Goal: Task Accomplishment & Management: Complete application form

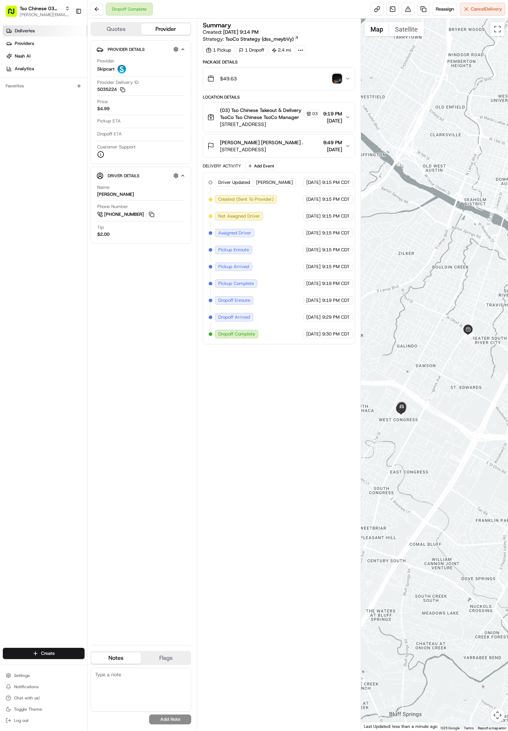
click at [34, 29] on span "Deliveries" at bounding box center [25, 31] width 20 height 6
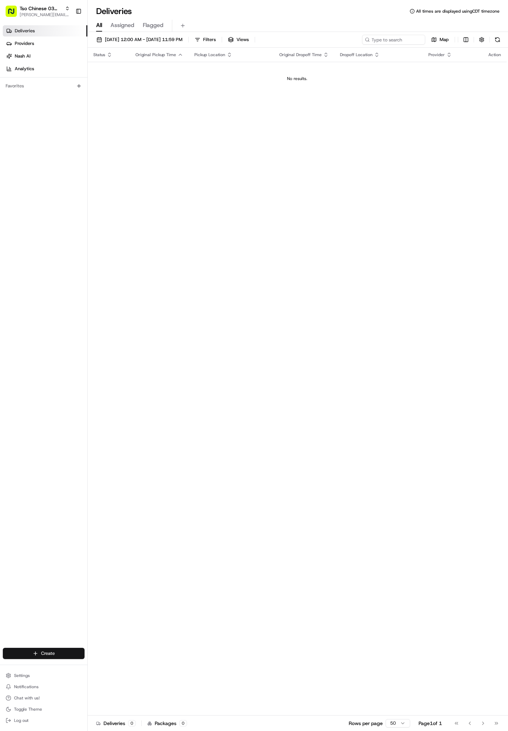
click at [42, 650] on html "Tso Chinese 03 TsoCo antonia@tsochinese.com Toggle Sidebar Deliveries Providers…" at bounding box center [254, 365] width 508 height 731
click at [117, 667] on link "Delivery" at bounding box center [127, 666] width 78 height 13
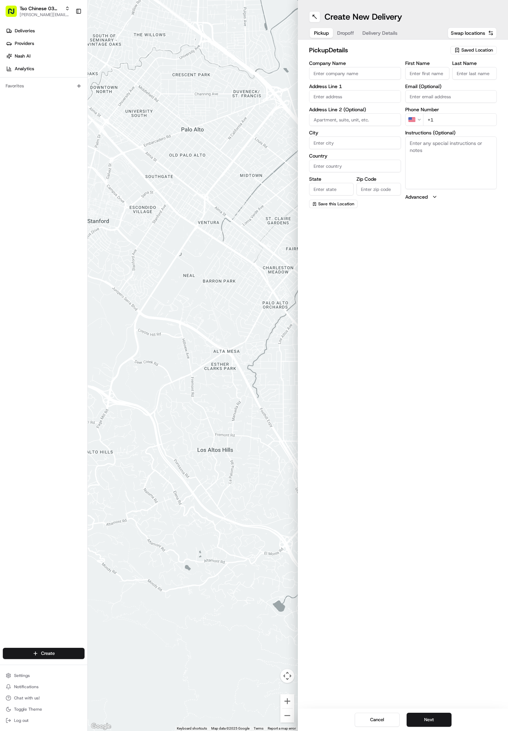
click at [468, 51] on span "Saved Location" at bounding box center [477, 50] width 32 height 6
click at [469, 80] on span "(03) Tso Chinese Takeout & Delivery TsoCo (03)" at bounding box center [461, 79] width 86 height 13
type input "(03) Tso Chinese Takeout & Delivery TsoCo"
type input "Ste F"
type input "Austin"
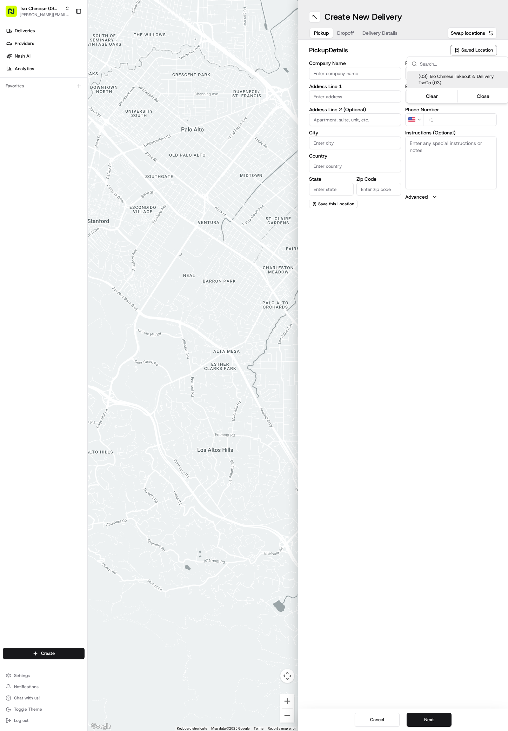
type input "US"
type input "[GEOGRAPHIC_DATA]"
type input "78704"
type input "Tso Chinese"
type input "TsoCo Manager"
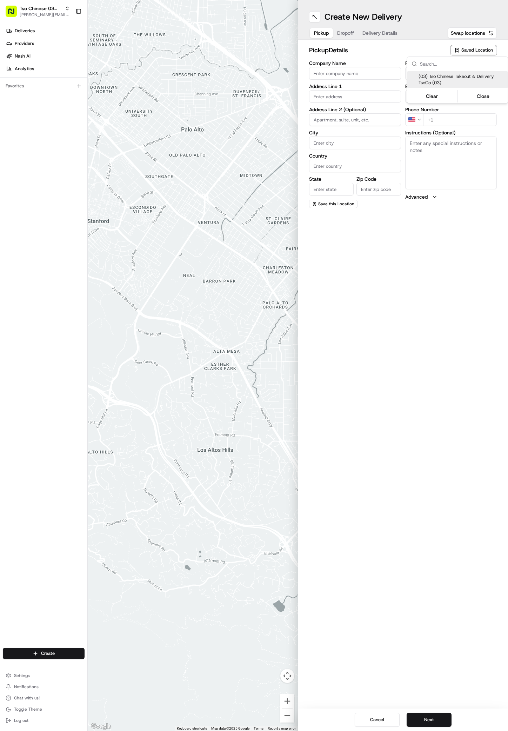
type input "[EMAIL_ADDRESS][DOMAIN_NAME]"
type input "[PHONE_NUMBER]"
type textarea "Submit a picture displaying address & food as Proof of Delivery. Envía una foto…"
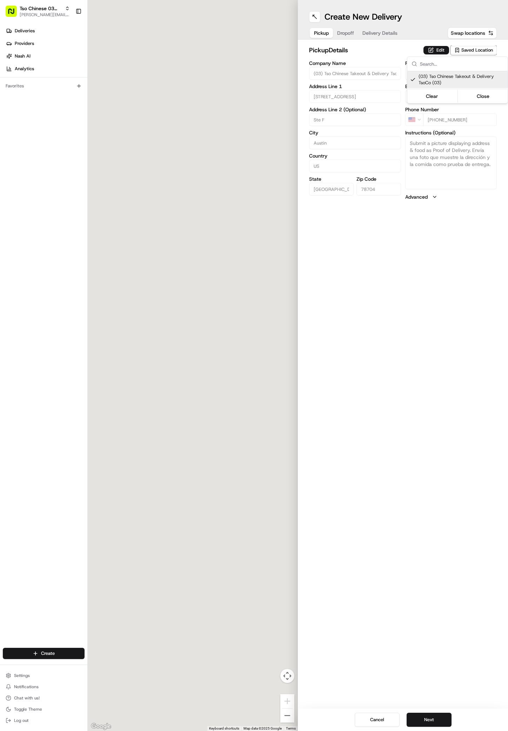
type input "[STREET_ADDRESS]"
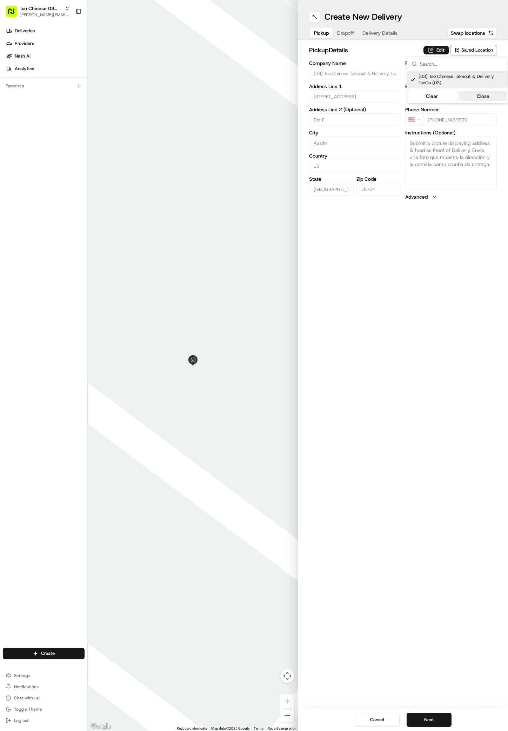
click at [485, 96] on button "Close" at bounding box center [483, 96] width 48 height 10
click at [345, 38] on button "Dropoff" at bounding box center [345, 33] width 25 height 10
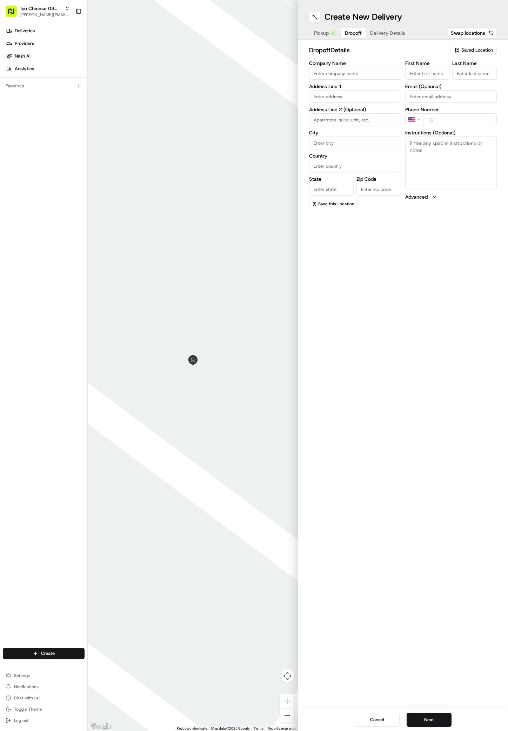
paste input "3800 Promontory Point Dr"
click at [375, 99] on input "3800 Promontory Point Dr" at bounding box center [355, 96] width 92 height 13
click at [373, 113] on div "3800 Promontory Point Drive, Austin, TX" at bounding box center [355, 111] width 88 height 11
type input "3800 Promontory Point Drive"
type input "Austin"
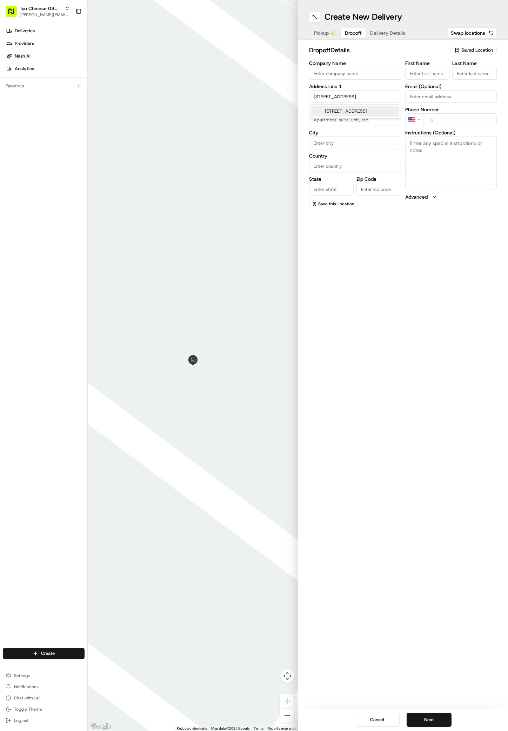
type input "[GEOGRAPHIC_DATA]"
type input "78744"
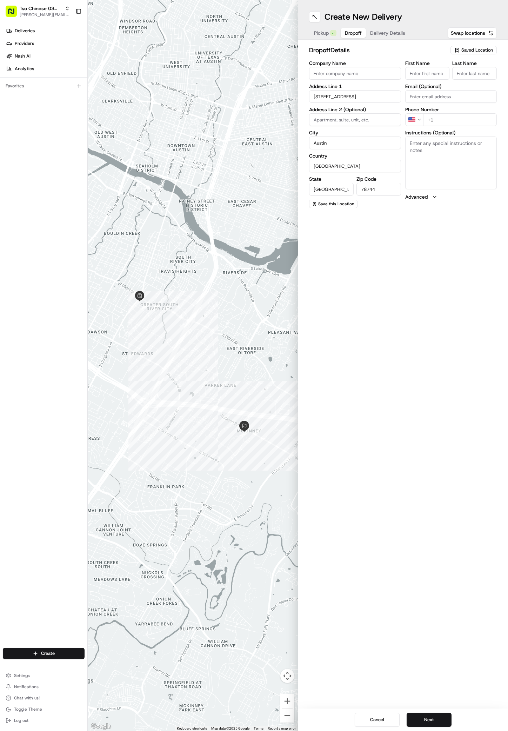
click at [315, 73] on input "Company Name" at bounding box center [355, 73] width 92 height 13
paste input "[DATE][PERSON_NAME]"
type input "[DATE][PERSON_NAME]"
paste input "[DATE][PERSON_NAME]"
type input "[DATE][PERSON_NAME]"
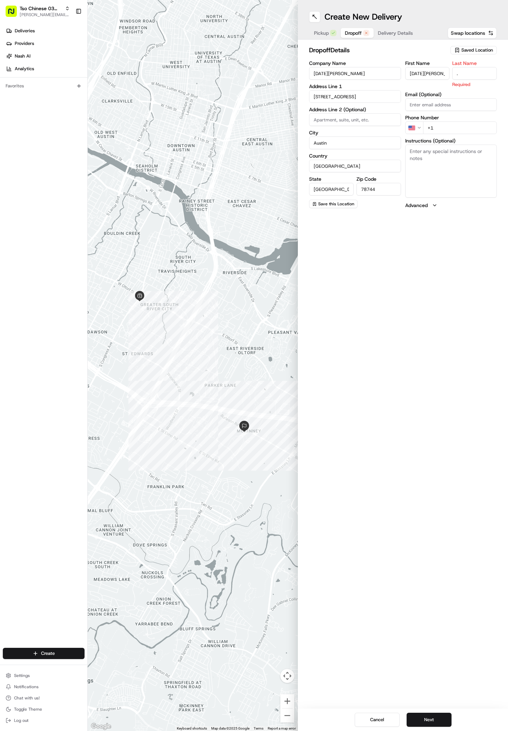
type input "."
click at [448, 127] on div "First Name LUCIA MEDINA Last Name . Required Email (Optional) Phone Number US +…" at bounding box center [451, 135] width 92 height 148
click at [435, 120] on input "+1" at bounding box center [460, 119] width 74 height 13
paste input "51 24618953"
click at [431, 121] on input "+51 24618953" at bounding box center [460, 119] width 74 height 13
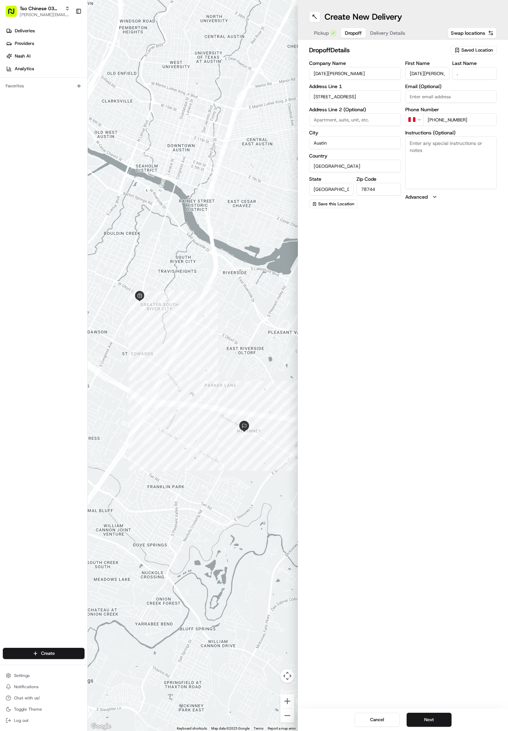
type input "+1 512 461 8953"
click at [395, 24] on div "Create New Delivery Pickup Dropoff Delivery Details Swap locations" at bounding box center [403, 20] width 210 height 40
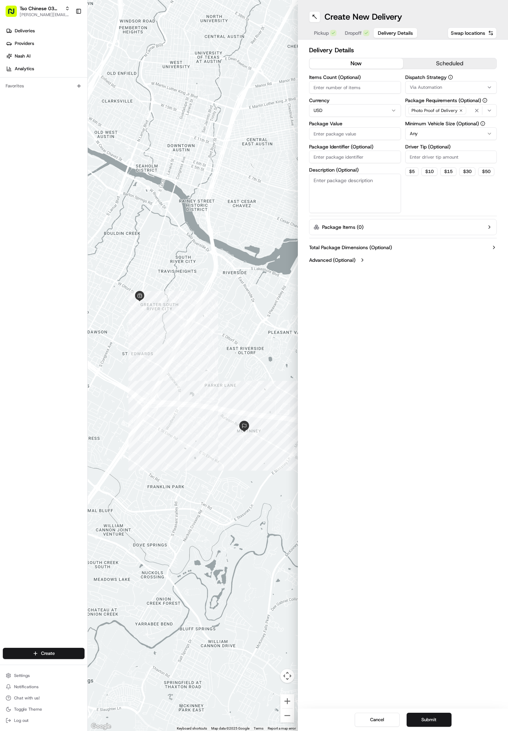
click at [390, 32] on span "Delivery Details" at bounding box center [395, 32] width 35 height 7
click at [436, 86] on span "Via Automation" at bounding box center [426, 87] width 32 height 6
click at [442, 127] on span "TsoCo Strategy" at bounding box center [460, 125] width 86 height 6
click at [480, 149] on button "Close" at bounding box center [481, 150] width 48 height 10
click at [417, 155] on input "Driver Tip (Optional)" at bounding box center [451, 156] width 92 height 13
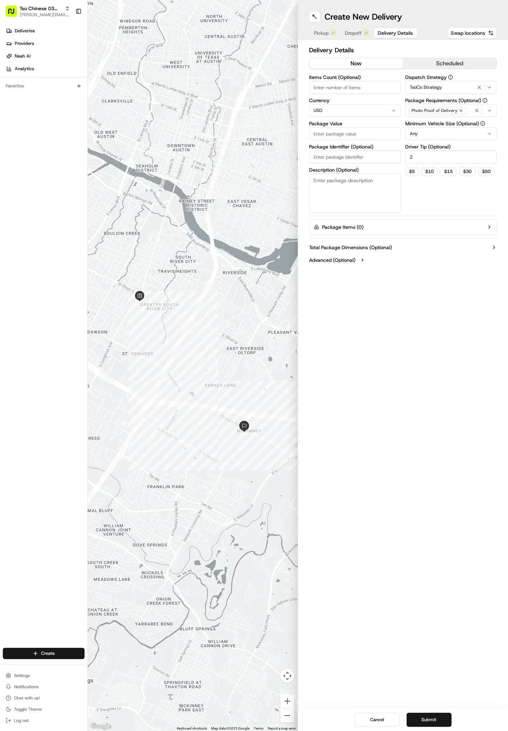
type input "2"
click at [317, 132] on input "Package Value" at bounding box center [355, 133] width 92 height 13
paste input "146.68"
type input "146.68"
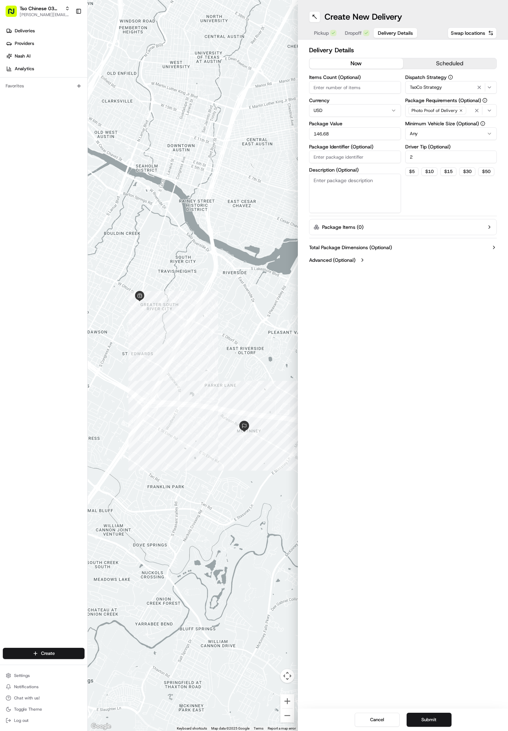
click at [313, 157] on input "Package Identifier (Optional)" at bounding box center [355, 156] width 92 height 13
paste input "GXJL9H3"
type input "GXJL9H3"
click at [432, 717] on button "Submit" at bounding box center [429, 719] width 45 height 14
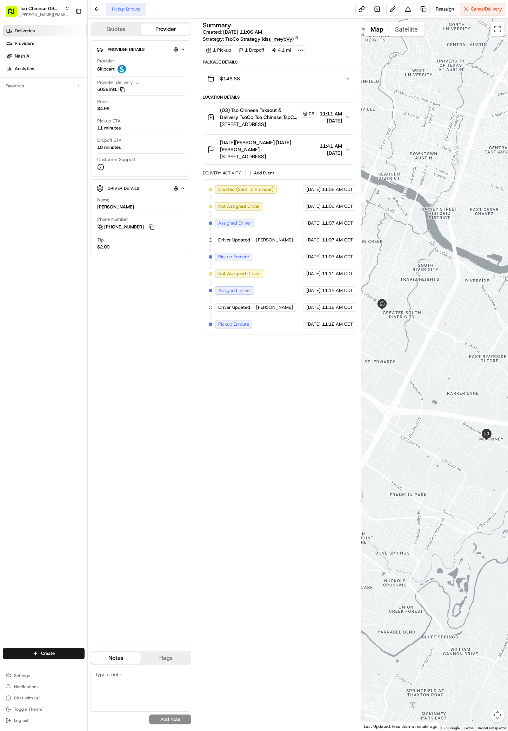
click at [29, 33] on span "Deliveries" at bounding box center [25, 31] width 20 height 6
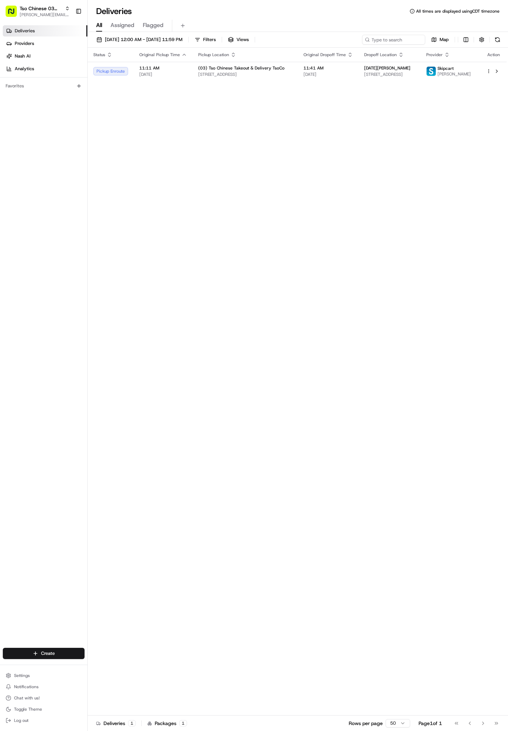
click at [53, 659] on div "Create" at bounding box center [43, 653] width 87 height 17
click at [53, 653] on html "Tso Chinese 03 TsoCo [PERSON_NAME][EMAIL_ADDRESS][DOMAIN_NAME] Toggle Sidebar D…" at bounding box center [254, 365] width 508 height 731
click at [102, 665] on link "Delivery" at bounding box center [127, 666] width 78 height 13
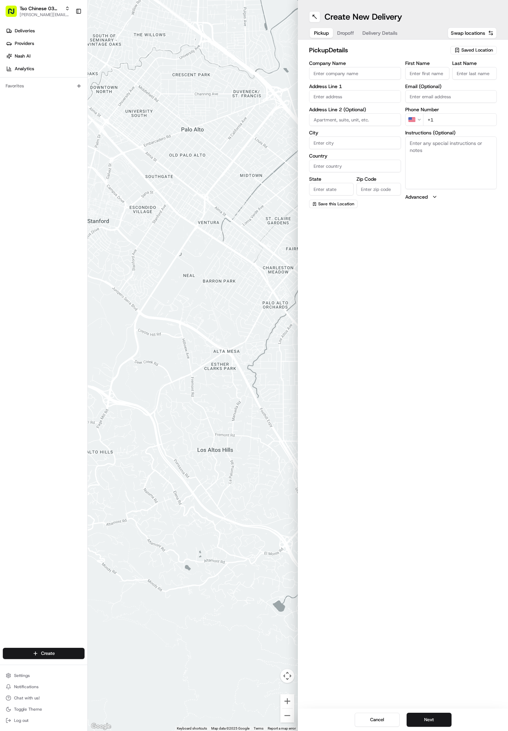
click at [463, 52] on span "Saved Location" at bounding box center [477, 50] width 32 height 6
click at [470, 91] on button "Close" at bounding box center [483, 96] width 48 height 10
click at [471, 49] on span "Saved Location" at bounding box center [477, 50] width 32 height 6
click at [471, 80] on span "(03) Tso Chinese Takeout & Delivery TsoCo (03)" at bounding box center [461, 79] width 86 height 13
type input "(03) Tso Chinese Takeout & Delivery TsoCo"
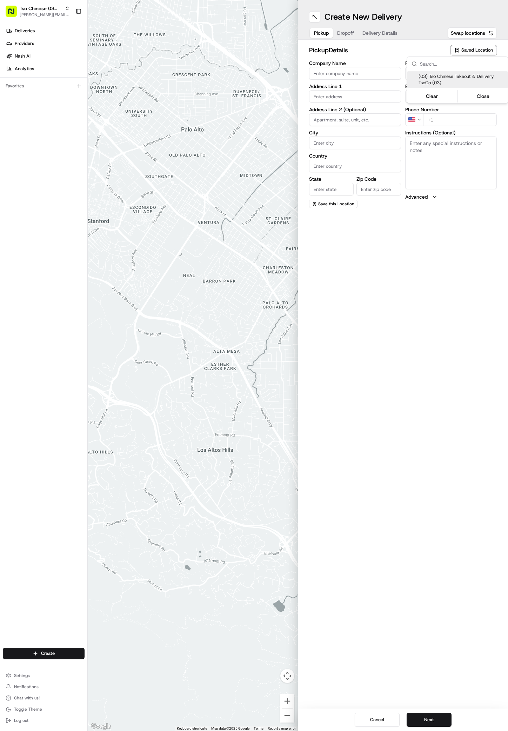
type input "Ste F"
type input "Austin"
type input "US"
type input "[GEOGRAPHIC_DATA]"
type input "78704"
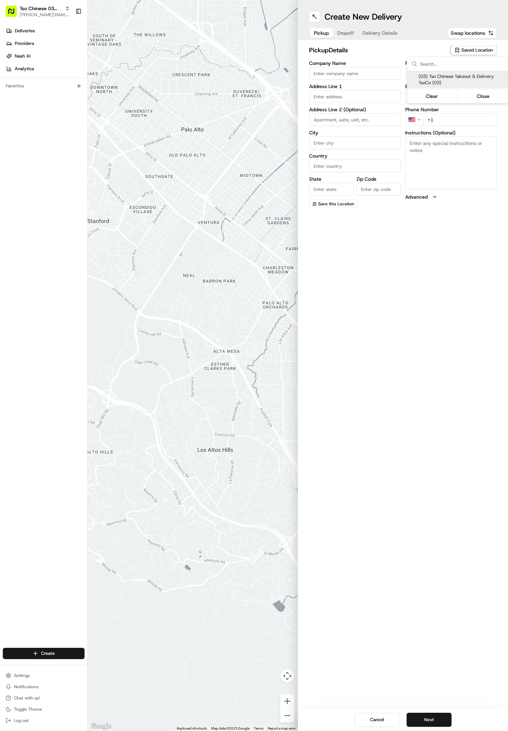
type input "Tso Chinese"
type input "TsoCo Manager"
type input "[EMAIL_ADDRESS][DOMAIN_NAME]"
type input "[PHONE_NUMBER]"
type textarea "Submit a picture displaying address & food as Proof of Delivery. Envía una foto…"
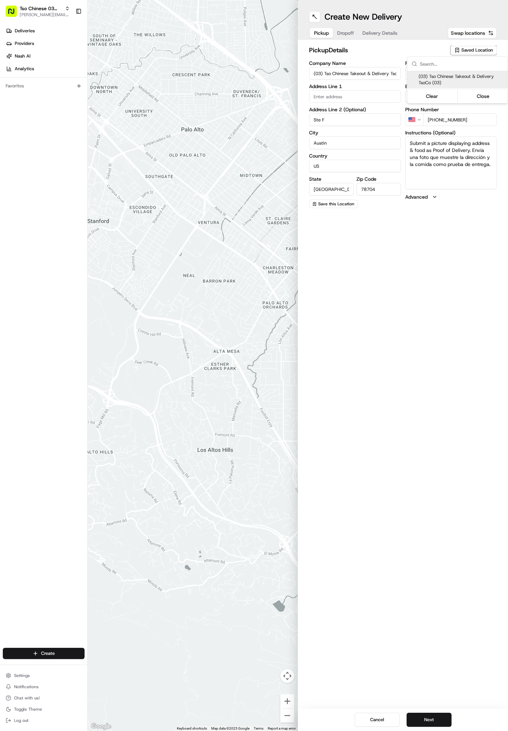
type input "[STREET_ADDRESS]"
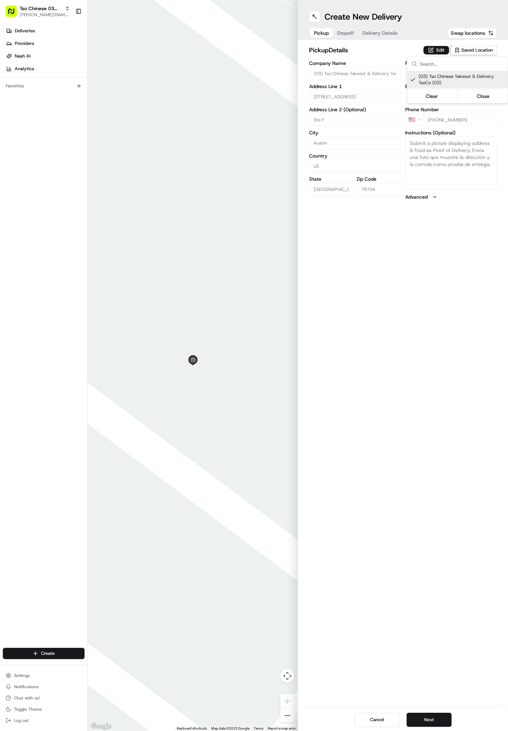
click at [421, 718] on html "Tso Chinese 03 TsoCo [PERSON_NAME][EMAIL_ADDRESS][DOMAIN_NAME] Toggle Sidebar D…" at bounding box center [254, 365] width 508 height 731
click at [421, 718] on button "Next" at bounding box center [429, 719] width 45 height 14
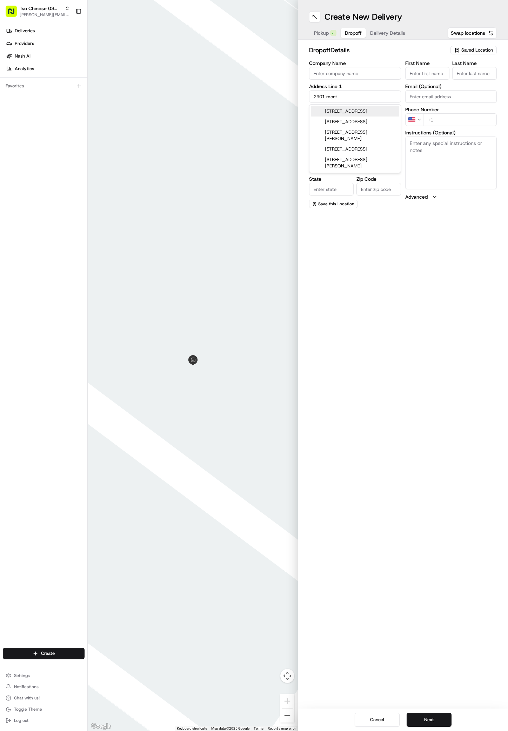
click at [370, 111] on div "[STREET_ADDRESS]" at bounding box center [355, 111] width 88 height 11
type input "[STREET_ADDRESS]"
type input "Austin"
type input "[GEOGRAPHIC_DATA]"
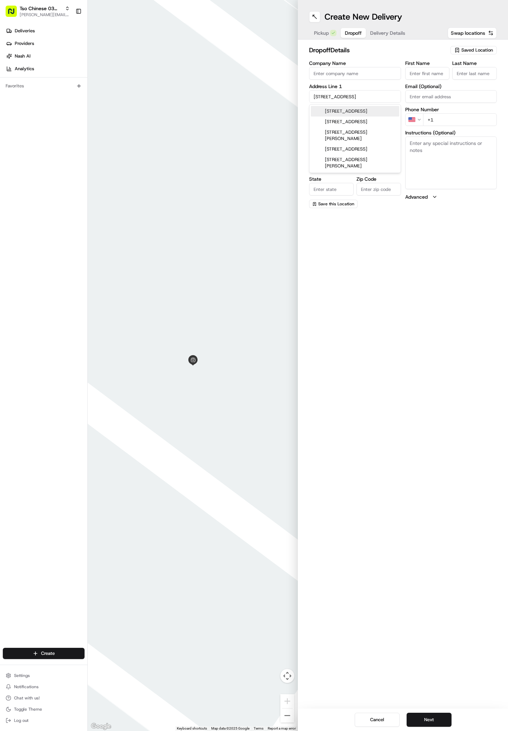
type input "78741"
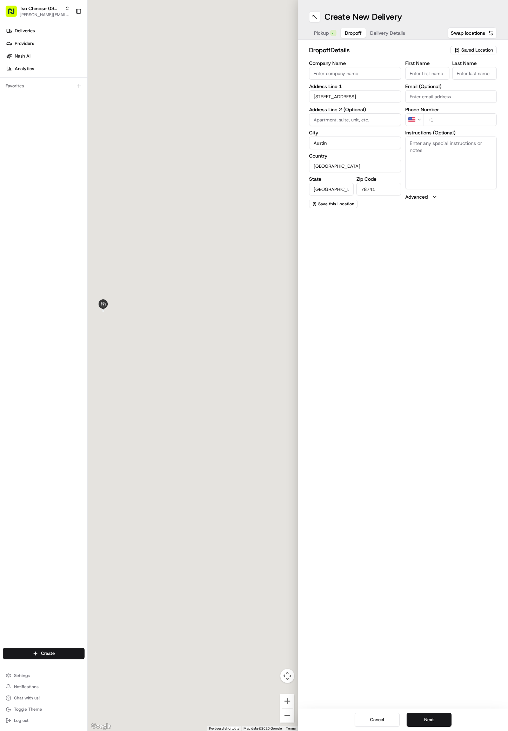
type input "[STREET_ADDRESS]"
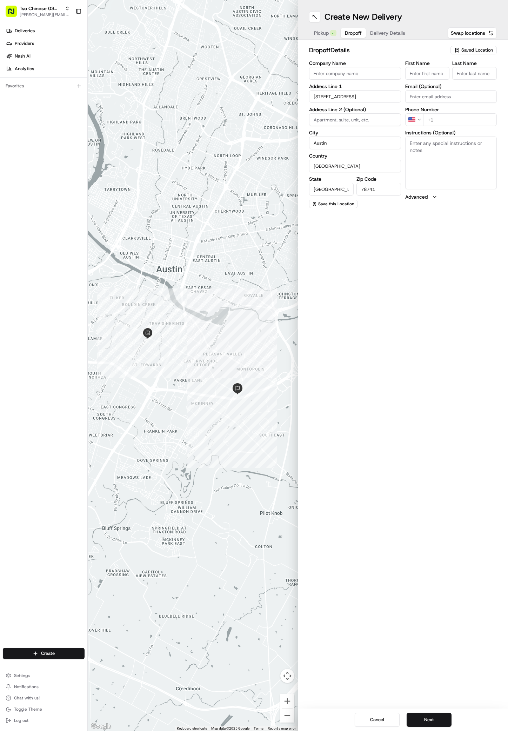
paste input "[PERSON_NAME]"
type input "[PERSON_NAME]"
click at [459, 86] on div "First Name [PERSON_NAME] Last Name Email (Optional) Phone Number US +1 Instruct…" at bounding box center [451, 134] width 92 height 147
type input "/"
type input "[PHONE_NUMBER]"
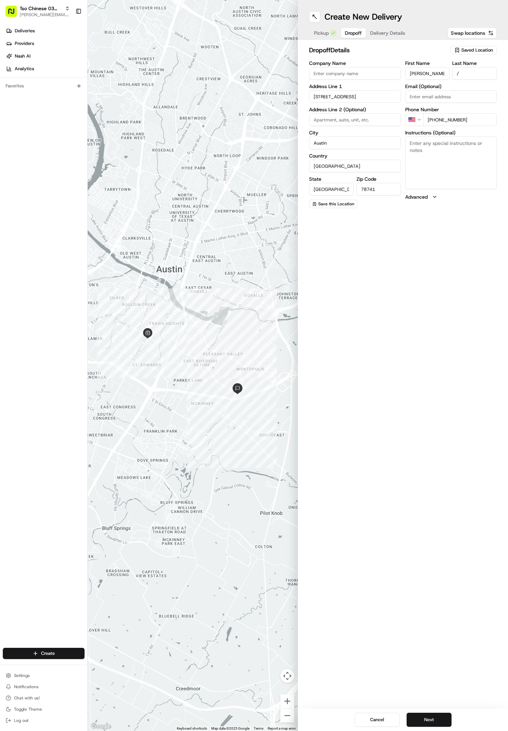
click at [435, 167] on textarea "Instructions (Optional)" at bounding box center [451, 162] width 92 height 53
paste textarea "Community Care"
type textarea "Community Care"
click at [425, 718] on button "Next" at bounding box center [429, 719] width 45 height 14
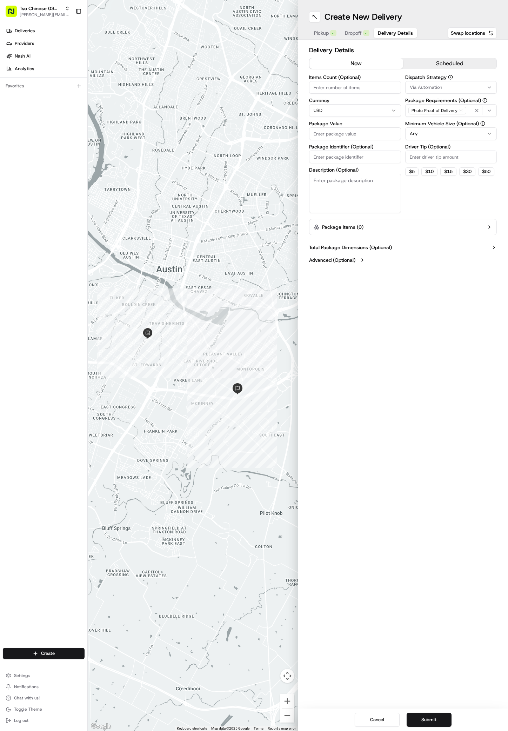
click at [435, 89] on span "Via Automation" at bounding box center [426, 87] width 32 height 6
click at [436, 126] on span "TsoCo Strategy" at bounding box center [460, 125] width 86 height 6
click at [409, 209] on html "Tso Chinese 03 TsoCo [PERSON_NAME][EMAIL_ADDRESS][DOMAIN_NAME] Toggle Sidebar D…" at bounding box center [254, 365] width 508 height 731
click at [422, 157] on input "Driver Tip (Optional)" at bounding box center [451, 156] width 92 height 13
type input "2"
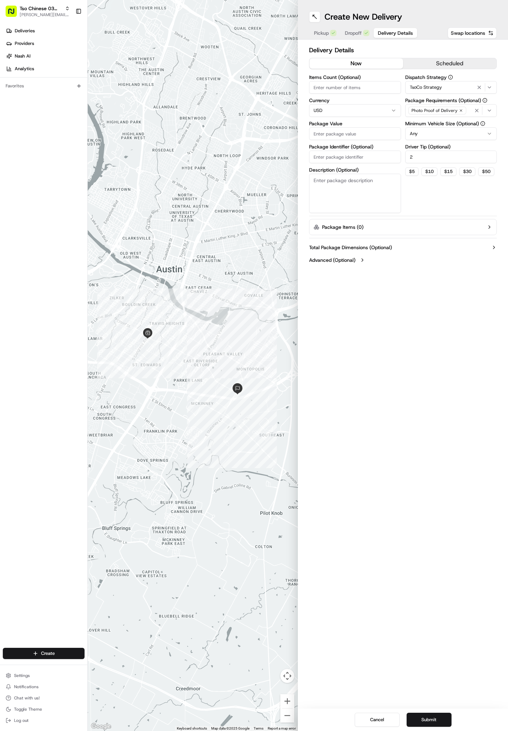
click at [356, 135] on input "Package Value" at bounding box center [355, 133] width 92 height 13
type input "48.5"
click at [326, 160] on input "Package Identifier (Optional)" at bounding box center [355, 156] width 92 height 13
paste input "T3ZYQR2"
type input "T3ZYQR2"
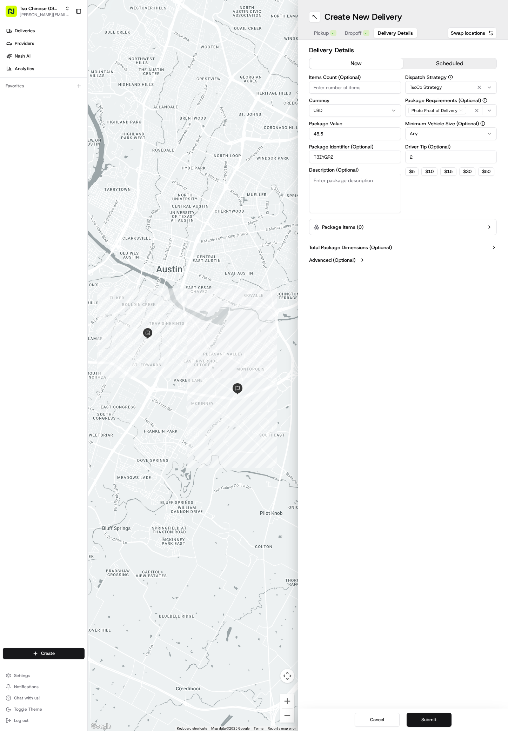
click at [426, 719] on button "Submit" at bounding box center [429, 719] width 45 height 14
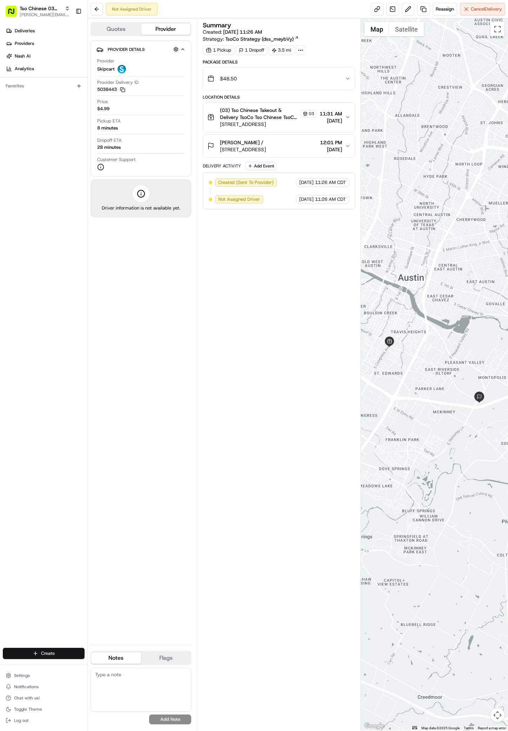
click at [55, 652] on html "Tso Chinese 03 TsoCo [PERSON_NAME][EMAIL_ADDRESS][DOMAIN_NAME] Toggle Sidebar D…" at bounding box center [254, 365] width 508 height 731
click at [115, 663] on link "Delivery" at bounding box center [127, 666] width 78 height 13
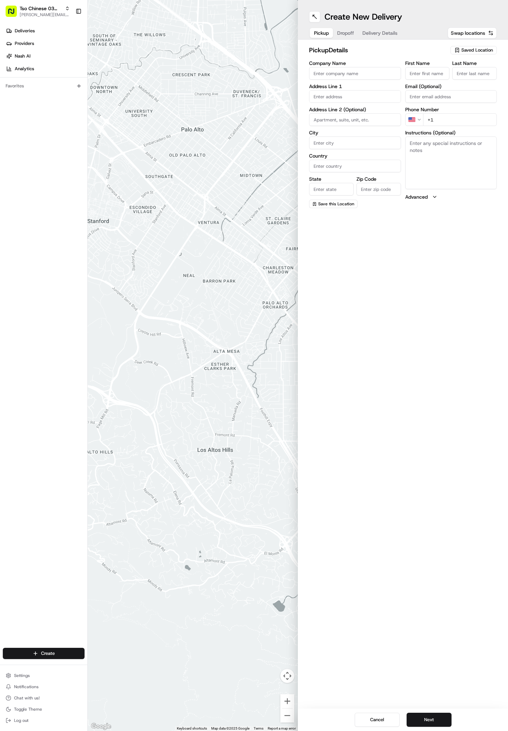
click at [487, 49] on span "Saved Location" at bounding box center [477, 50] width 32 height 6
click at [476, 76] on span "(03) Tso Chinese Takeout & Delivery TsoCo (03)" at bounding box center [461, 79] width 86 height 13
type input "(03) Tso Chinese Takeout & Delivery TsoCo"
type input "Ste F"
type input "Austin"
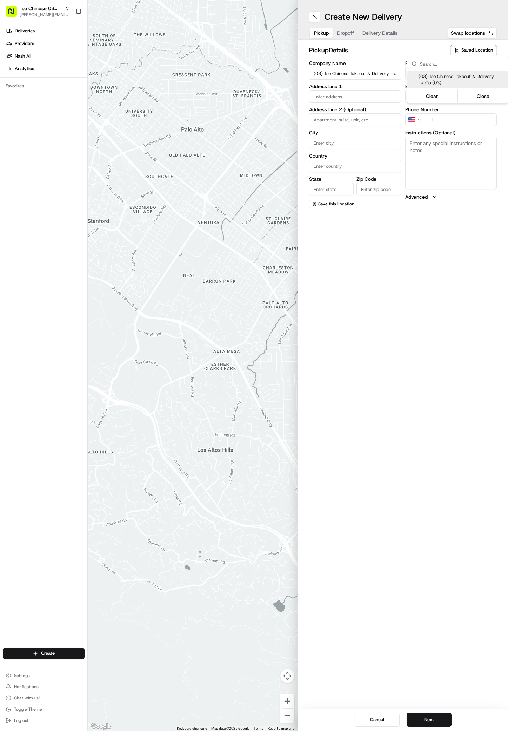
type input "US"
type input "[GEOGRAPHIC_DATA]"
type input "78704"
type input "Tso Chinese"
type input "TsoCo Manager"
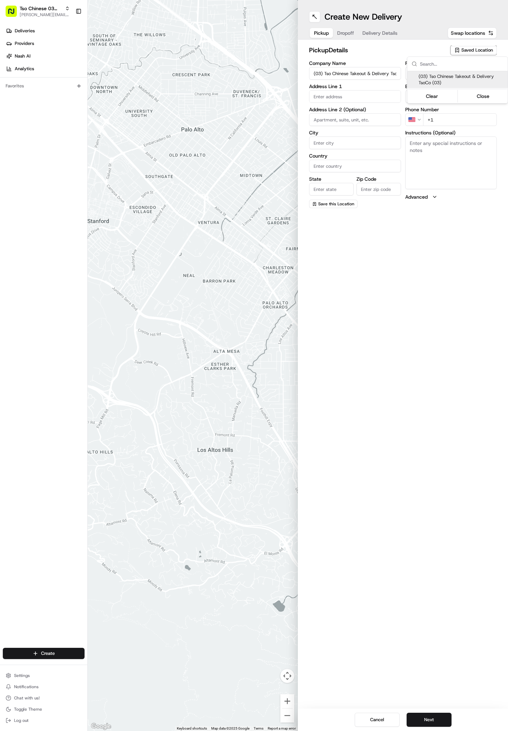
type input "[EMAIL_ADDRESS][DOMAIN_NAME]"
type input "[PHONE_NUMBER]"
type textarea "Submit a picture displaying address & food as Proof of Delivery. Envía una foto…"
type input "[STREET_ADDRESS]"
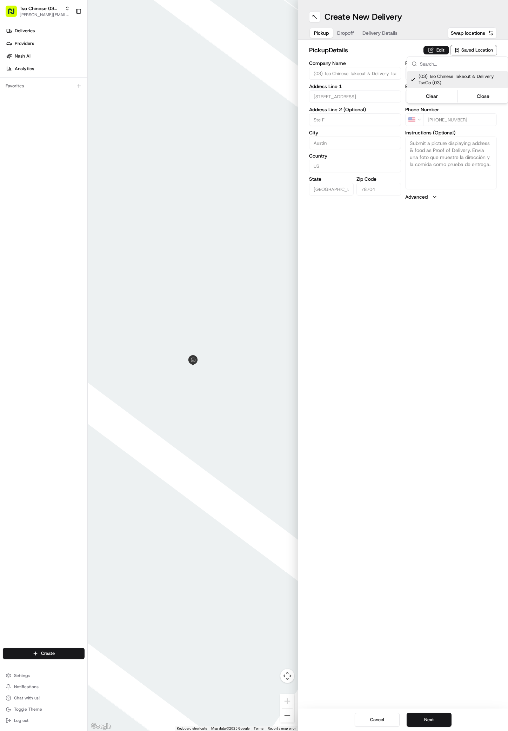
click at [429, 714] on html "Tso Chinese 03 TsoCo [PERSON_NAME][EMAIL_ADDRESS][DOMAIN_NAME] Toggle Sidebar D…" at bounding box center [254, 365] width 508 height 731
click at [429, 723] on button "Next" at bounding box center [429, 719] width 45 height 14
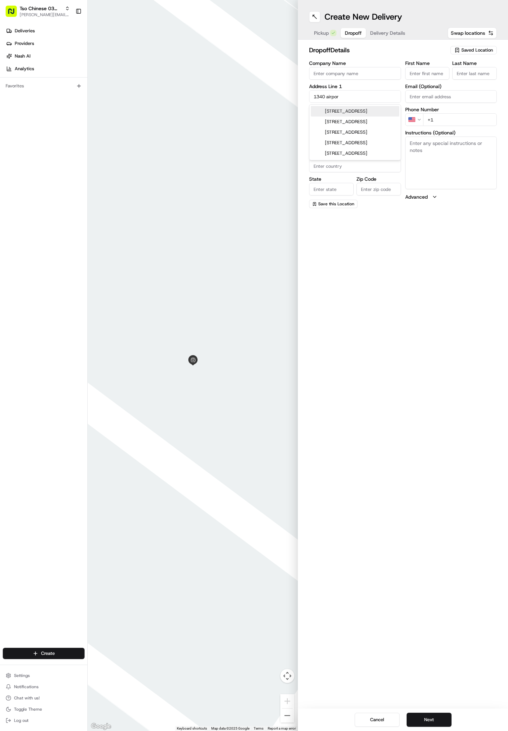
click at [368, 116] on div "[STREET_ADDRESS]" at bounding box center [355, 111] width 88 height 11
type input "[STREET_ADDRESS]"
type input "Austin"
type input "[GEOGRAPHIC_DATA]"
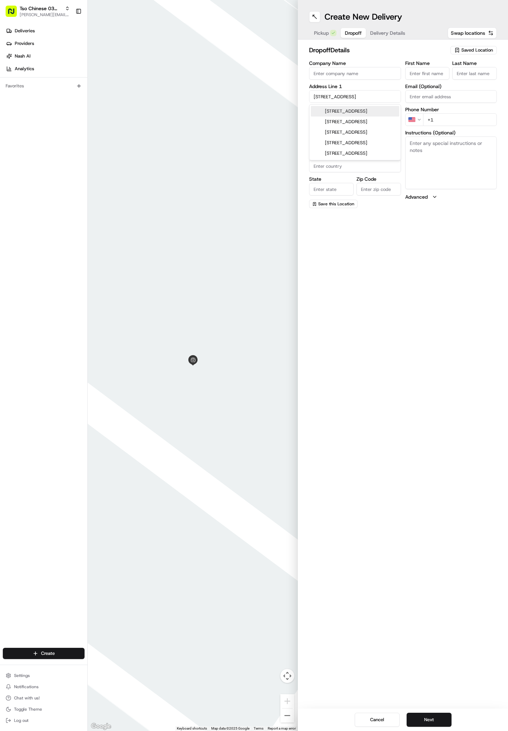
type input "78741"
type input "[STREET_ADDRESS]"
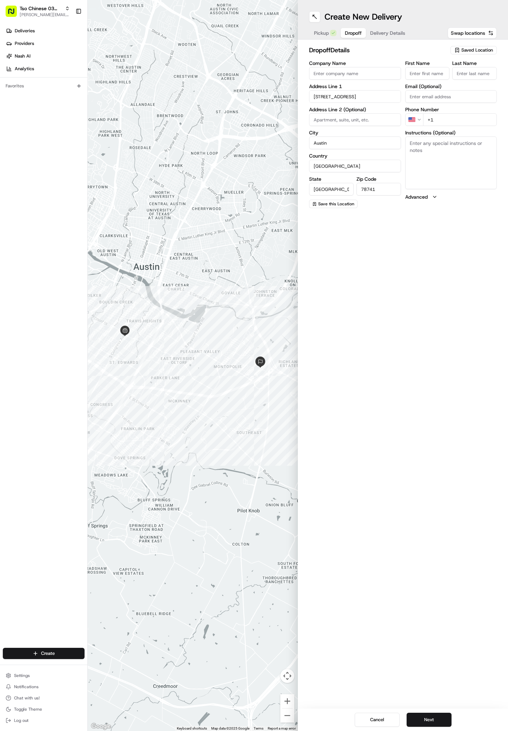
paste input "[PERSON_NAME]"
type input "[PERSON_NAME]"
type input "./"
type input "[PHONE_NUMBER]"
click at [463, 164] on textarea "Instructions (Optional)" at bounding box center [451, 162] width 92 height 53
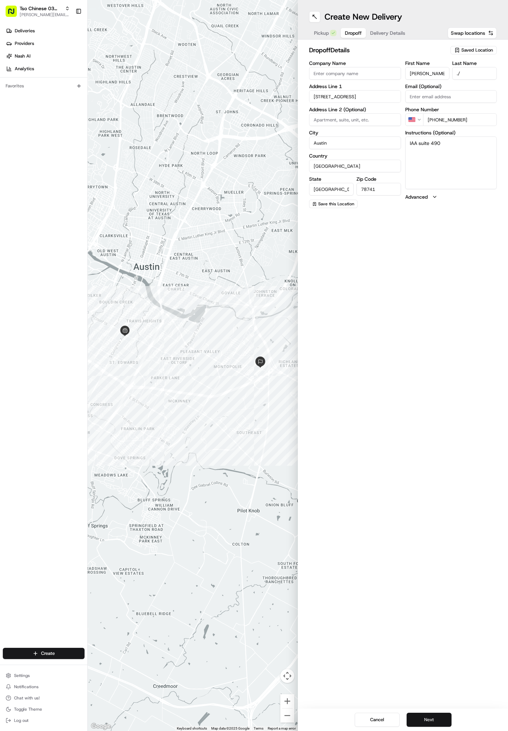
type textarea "IAA suite 490"
click at [436, 724] on button "Next" at bounding box center [429, 719] width 45 height 14
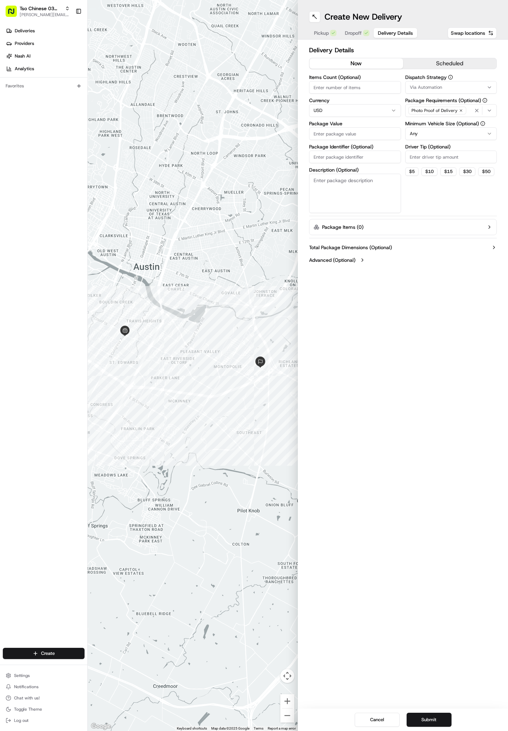
click at [423, 85] on span "Via Automation" at bounding box center [426, 87] width 32 height 6
click at [430, 125] on span "TsoCo Strategy" at bounding box center [460, 125] width 86 height 6
click at [406, 228] on html "Tso Chinese 03 TsoCo [PERSON_NAME][EMAIL_ADDRESS][DOMAIN_NAME] Toggle Sidebar D…" at bounding box center [254, 365] width 508 height 731
click at [421, 153] on input "Driver Tip (Optional)" at bounding box center [451, 156] width 92 height 13
type input "2"
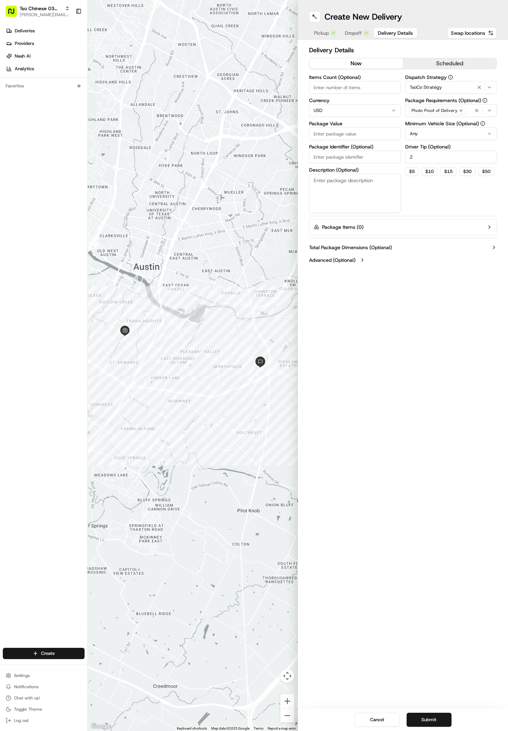
click at [361, 139] on input "Package Value" at bounding box center [355, 133] width 92 height 13
type input "27.55"
click at [339, 159] on input "Package Identifier (Optional)" at bounding box center [355, 156] width 92 height 13
paste input "ZU3TTBN"
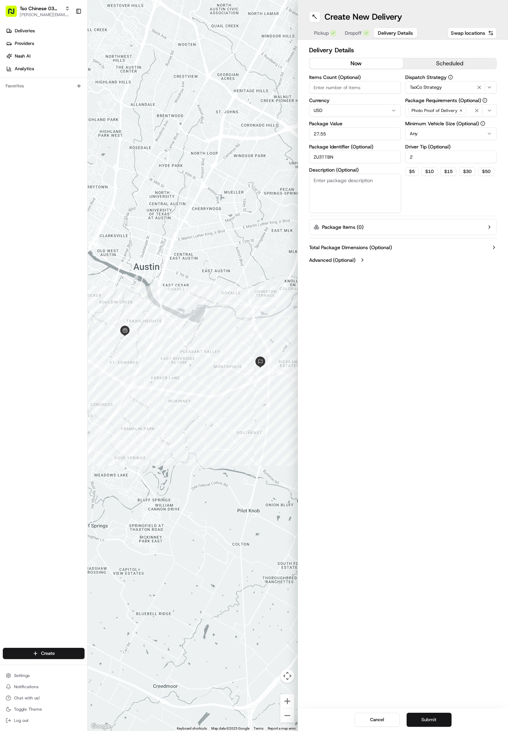
type input "ZU3TTBN"
click at [418, 718] on button "Submit" at bounding box center [429, 719] width 45 height 14
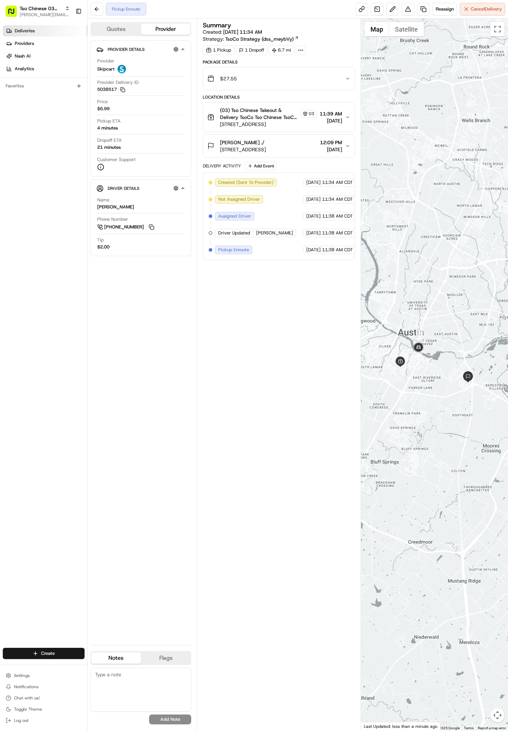
click at [26, 32] on span "Deliveries" at bounding box center [25, 31] width 20 height 6
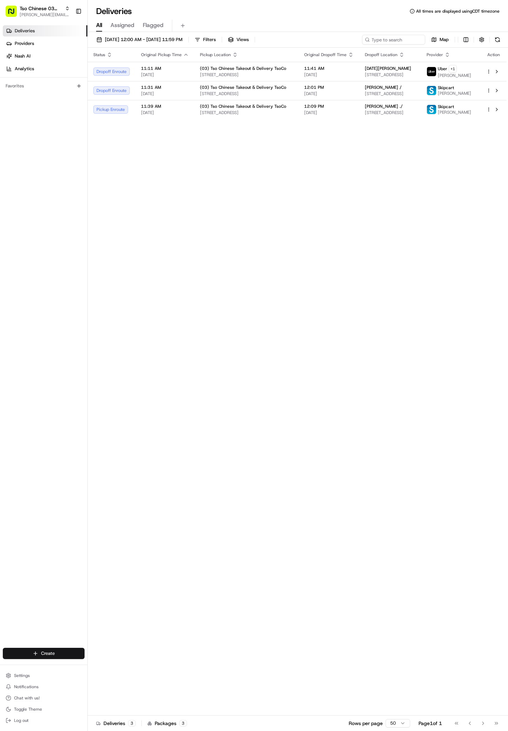
click at [59, 655] on html "Tso Chinese 03 TsoCo [PERSON_NAME][EMAIL_ADDRESS][DOMAIN_NAME] Toggle Sidebar D…" at bounding box center [254, 365] width 508 height 731
click at [110, 670] on link "Delivery" at bounding box center [127, 666] width 78 height 13
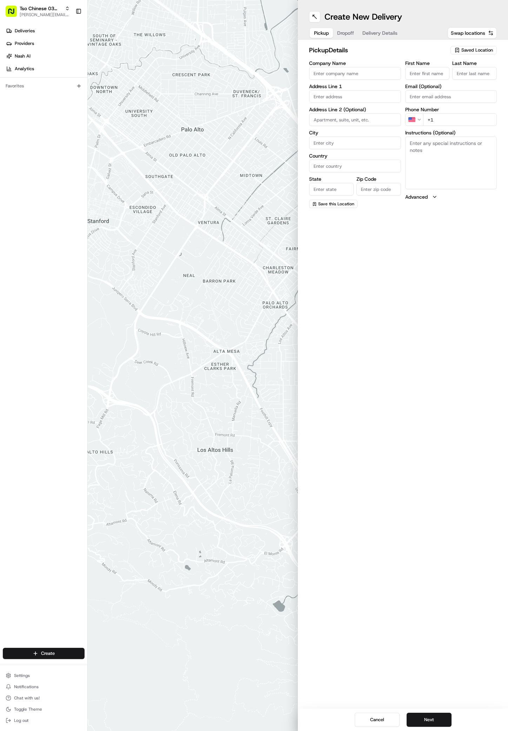
click at [475, 45] on div "pickup Details Saved Location Company Name Address Line 1 Address Line 2 (Optio…" at bounding box center [403, 127] width 210 height 174
click at [475, 47] on div "Saved Location" at bounding box center [473, 50] width 46 height 8
click at [475, 72] on div "(03) Tso Chinese Takeout & Delivery TsoCo (03)" at bounding box center [457, 79] width 100 height 17
type input "(03) Tso Chinese Takeout & Delivery TsoCo"
type input "Ste F"
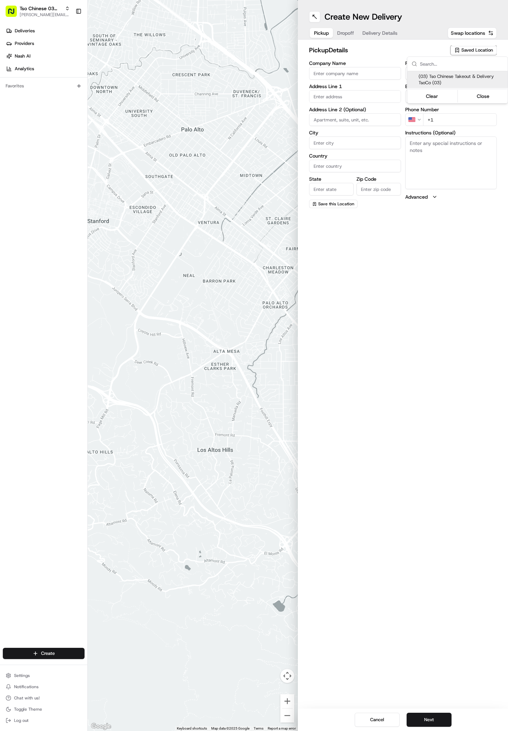
type input "Austin"
type input "US"
type input "[GEOGRAPHIC_DATA]"
type input "78704"
type input "Tso Chinese"
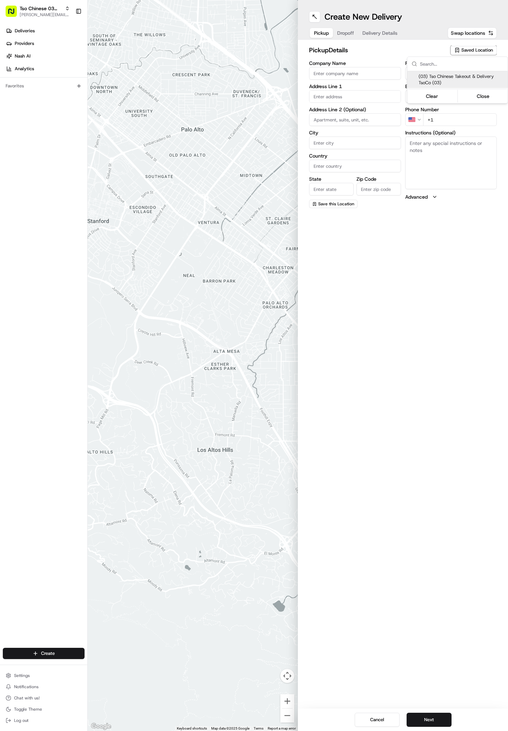
type input "TsoCo Manager"
type input "[EMAIL_ADDRESS][DOMAIN_NAME]"
type input "[PHONE_NUMBER]"
type textarea "Submit a picture displaying address & food as Proof of Delivery. Envía una foto…"
type input "[STREET_ADDRESS]"
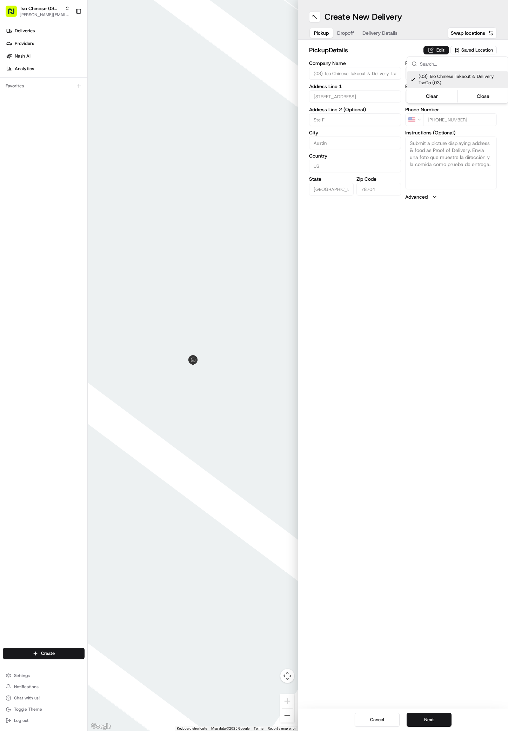
click at [427, 723] on html "Tso Chinese 03 TsoCo [PERSON_NAME][EMAIL_ADDRESS][DOMAIN_NAME] Toggle Sidebar D…" at bounding box center [254, 365] width 508 height 731
click at [427, 718] on button "Next" at bounding box center [429, 719] width 45 height 14
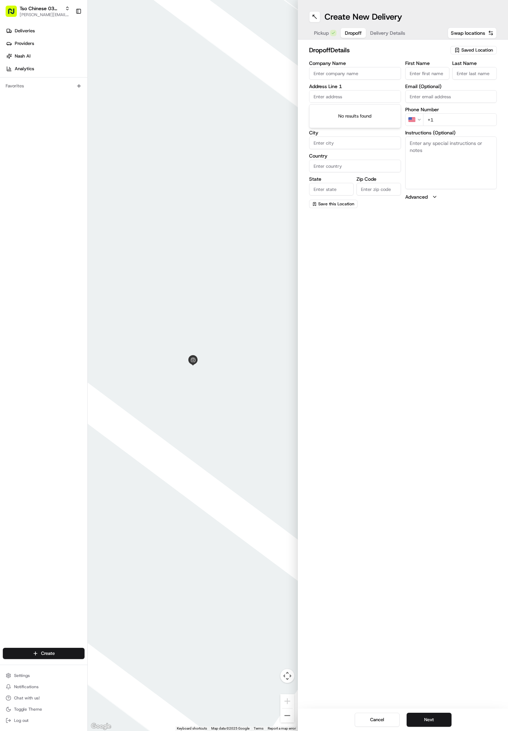
click at [339, 99] on input "text" at bounding box center [355, 96] width 92 height 13
click at [349, 119] on div "[STREET_ADDRESS][PERSON_NAME]" at bounding box center [355, 114] width 88 height 17
type input "[STREET_ADDRESS][PERSON_NAME]"
type input "Austin"
type input "[GEOGRAPHIC_DATA]"
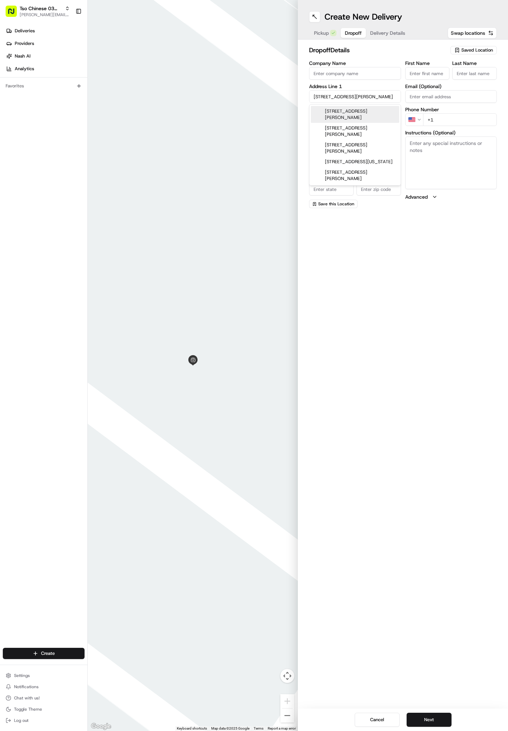
type input "[GEOGRAPHIC_DATA]"
type input "78704"
type input "[STREET_ADDRESS][PERSON_NAME]"
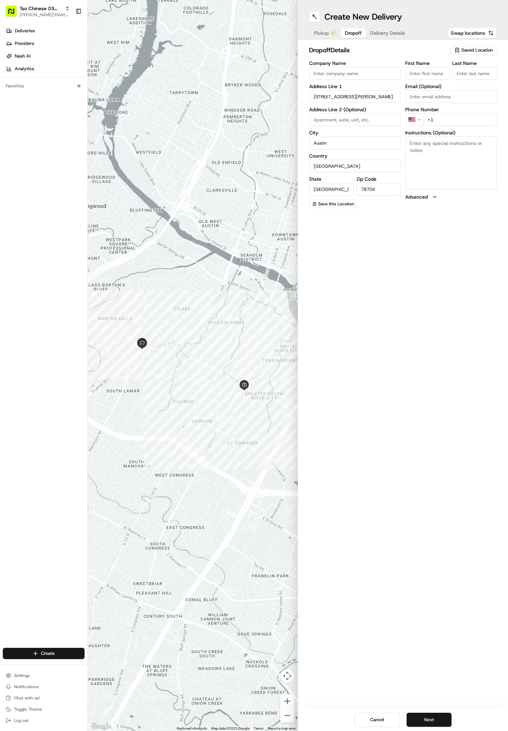
paste input "[PERSON_NAME]"
type input "[PERSON_NAME]"
type input ";"
type input "[PHONE_NUMBER]"
click at [448, 163] on textarea "Instructions (Optional)" at bounding box center [451, 162] width 92 height 53
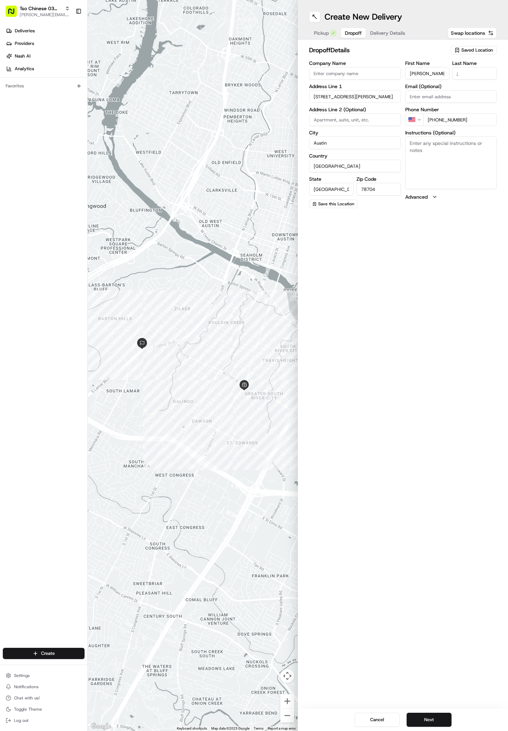
click at [448, 163] on textarea "Instructions (Optional)" at bounding box center [451, 162] width 92 height 53
paste textarea "[PERSON_NAME] Workshop"
paste textarea "Come into building a leave on front desk"
type textarea "[PERSON_NAME] Workshop /Come into building a leave on front desk"
click at [442, 717] on button "Next" at bounding box center [429, 719] width 45 height 14
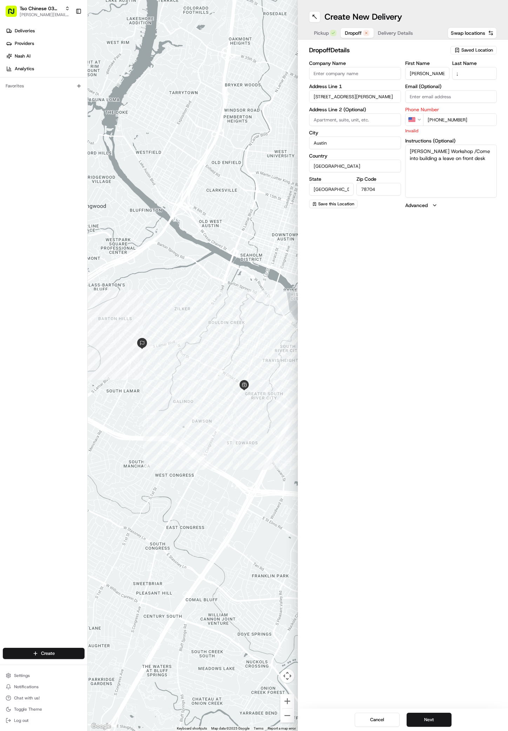
click at [472, 123] on input "[PHONE_NUMBER]" at bounding box center [460, 119] width 74 height 13
type input "[PHONE_NUMBER]"
click at [458, 190] on textarea "[PERSON_NAME] Workshop /Come into building a leave on front desk" at bounding box center [451, 171] width 92 height 53
click at [404, 714] on div "Cancel Next" at bounding box center [403, 719] width 210 height 22
click at [422, 719] on button "Next" at bounding box center [429, 719] width 45 height 14
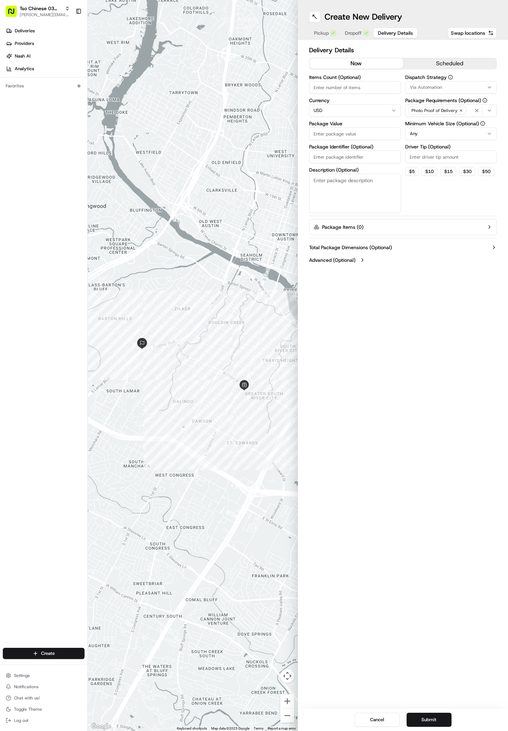
click at [425, 81] on button "Via Automation" at bounding box center [451, 87] width 92 height 13
click at [427, 125] on span "TsoCo Strategy" at bounding box center [460, 125] width 86 height 6
click at [425, 205] on html "Tso Chinese 03 TsoCo [PERSON_NAME][EMAIL_ADDRESS][DOMAIN_NAME] Toggle Sidebar D…" at bounding box center [254, 365] width 508 height 731
click at [425, 167] on div "Dispatch Strategy TsoCo Strategy Package Requirements (Optional) Photo Proof of…" at bounding box center [451, 144] width 92 height 138
click at [425, 162] on input "Driver Tip (Optional)" at bounding box center [451, 156] width 92 height 13
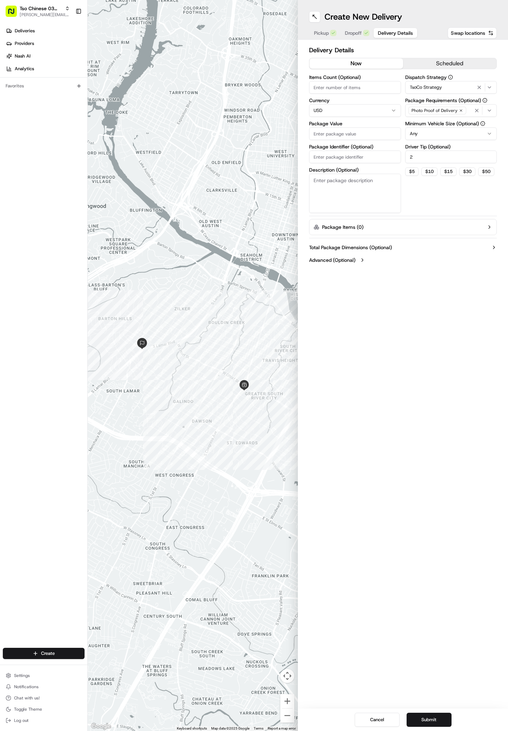
type input "2"
click at [356, 132] on input "Package Value" at bounding box center [355, 133] width 92 height 13
type input "57.1"
click at [331, 157] on input "Package Identifier (Optional)" at bounding box center [355, 156] width 92 height 13
paste input "9JEMPLA"
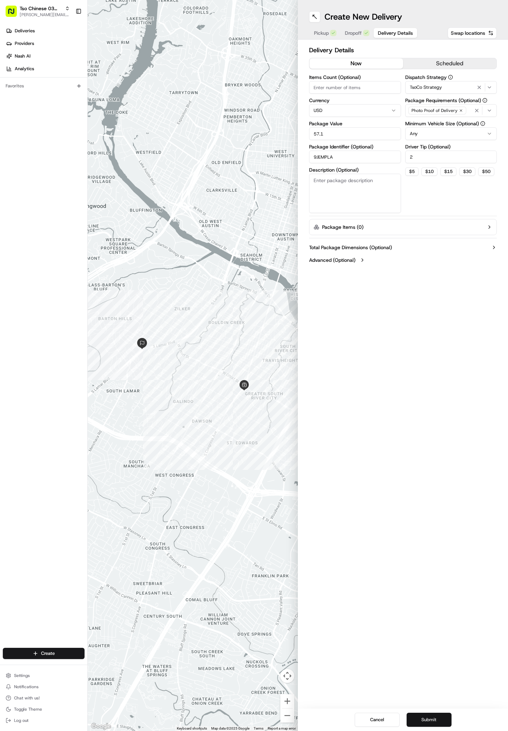
type input "9JEMPLA"
click at [432, 723] on button "Submit" at bounding box center [429, 719] width 45 height 14
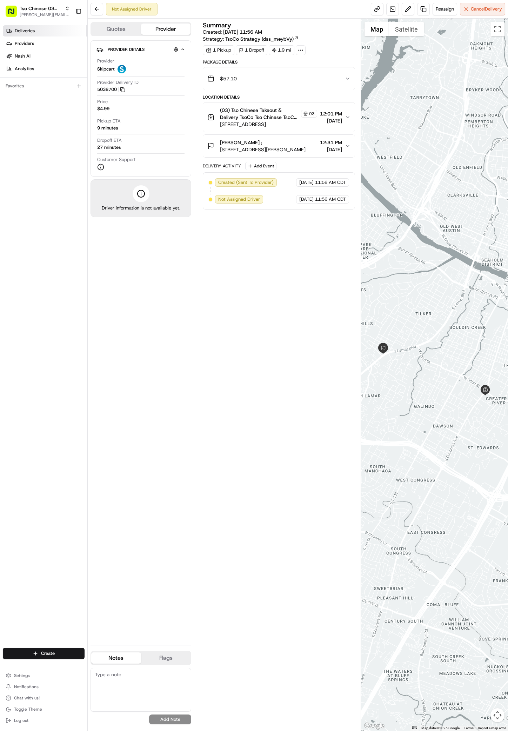
click at [21, 30] on span "Deliveries" at bounding box center [25, 31] width 20 height 6
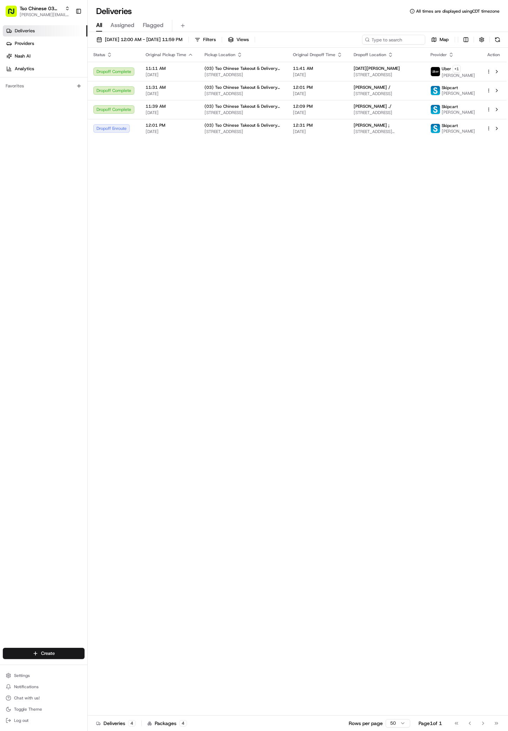
click at [68, 645] on div "Create" at bounding box center [43, 653] width 87 height 17
click at [78, 656] on html "Tso Chinese 03 TsoCo [PERSON_NAME][EMAIL_ADDRESS][DOMAIN_NAME] Toggle Sidebar D…" at bounding box center [254, 365] width 508 height 731
click at [93, 660] on link "Delivery" at bounding box center [127, 666] width 78 height 13
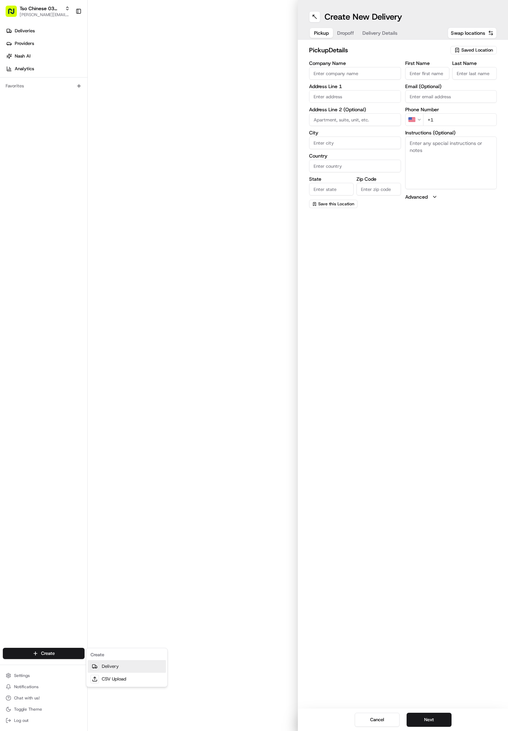
click at [96, 664] on icon at bounding box center [95, 666] width 6 height 6
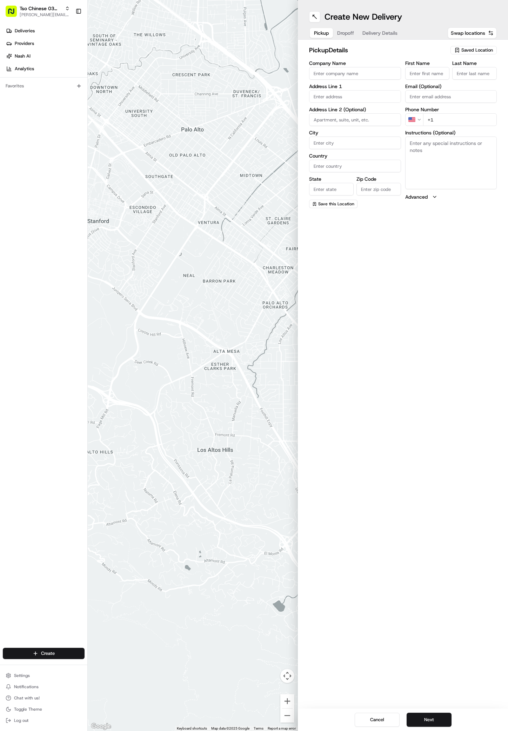
click at [456, 49] on icon "button" at bounding box center [457, 50] width 6 height 6
click at [473, 75] on span "(03) Tso Chinese Takeout & Delivery TsoCo (03)" at bounding box center [461, 79] width 86 height 13
type input "(03) Tso Chinese Takeout & Delivery TsoCo"
type input "Ste F"
type input "Austin"
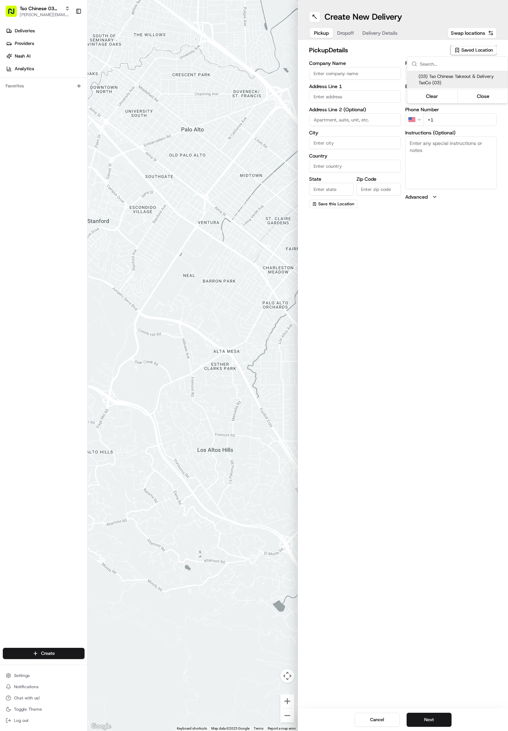
type input "US"
type input "[GEOGRAPHIC_DATA]"
type input "78704"
type input "Tso Chinese"
type input "TsoCo Manager"
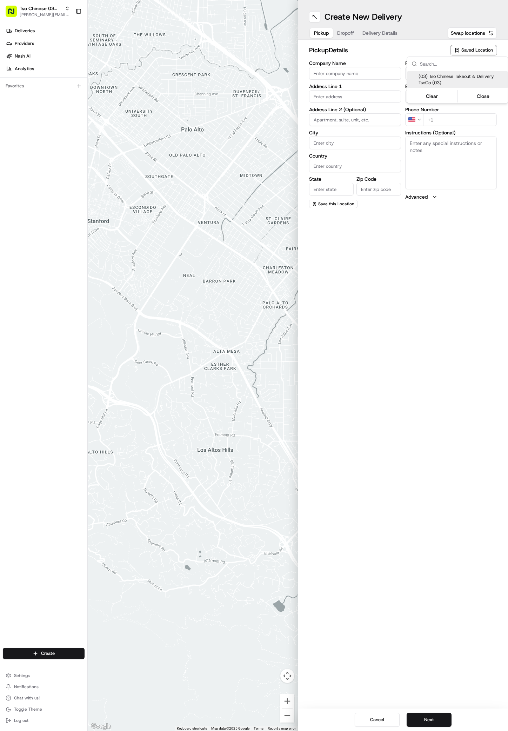
type input "[EMAIL_ADDRESS][DOMAIN_NAME]"
type input "[PHONE_NUMBER]"
type textarea "Submit a picture displaying address & food as Proof of Delivery. Envía una foto…"
type input "[STREET_ADDRESS]"
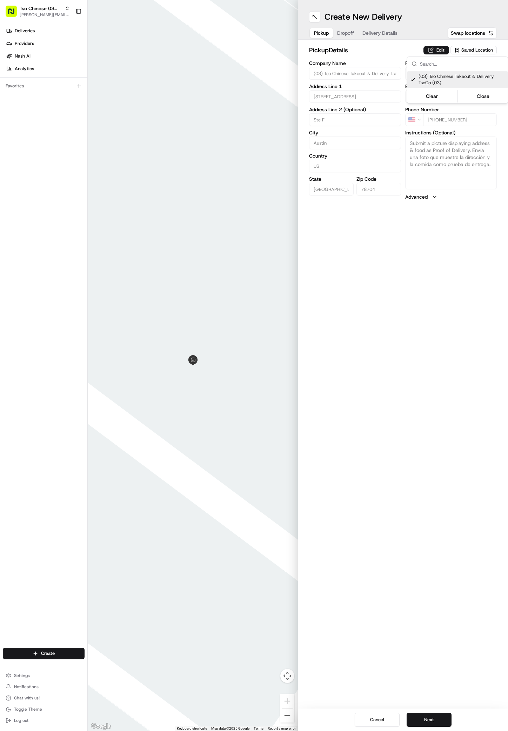
click at [429, 716] on html "Tso Chinese 03 TsoCo [PERSON_NAME][EMAIL_ADDRESS][DOMAIN_NAME] Toggle Sidebar D…" at bounding box center [254, 365] width 508 height 731
click at [429, 718] on button "Next" at bounding box center [429, 719] width 45 height 14
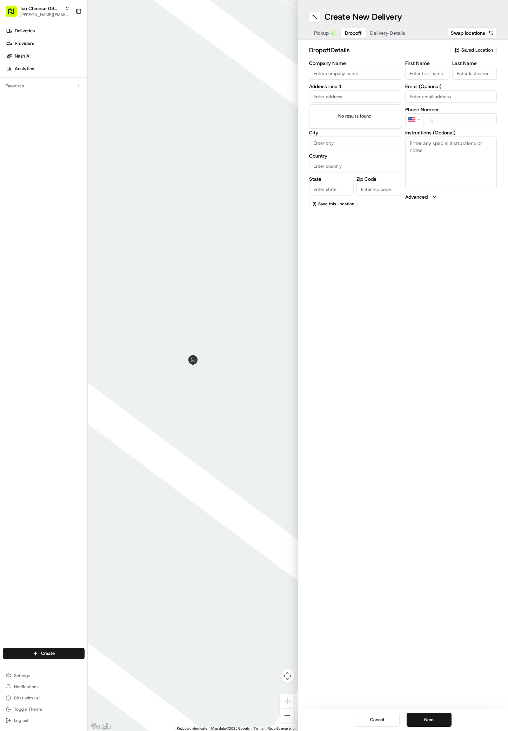
click at [341, 98] on input "text" at bounding box center [355, 96] width 92 height 13
click at [359, 116] on div "[STREET_ADDRESS]" at bounding box center [355, 111] width 88 height 11
type input "[STREET_ADDRESS]"
type input "Austin"
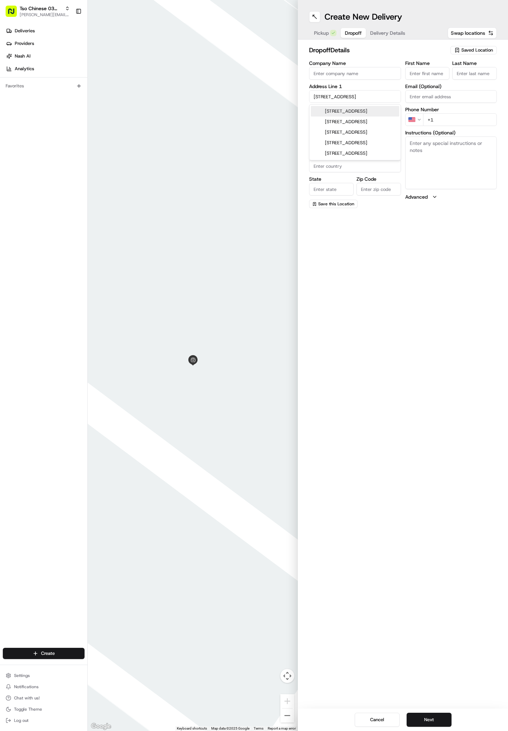
type input "[GEOGRAPHIC_DATA]"
type input "78744"
type input "[STREET_ADDRESS]"
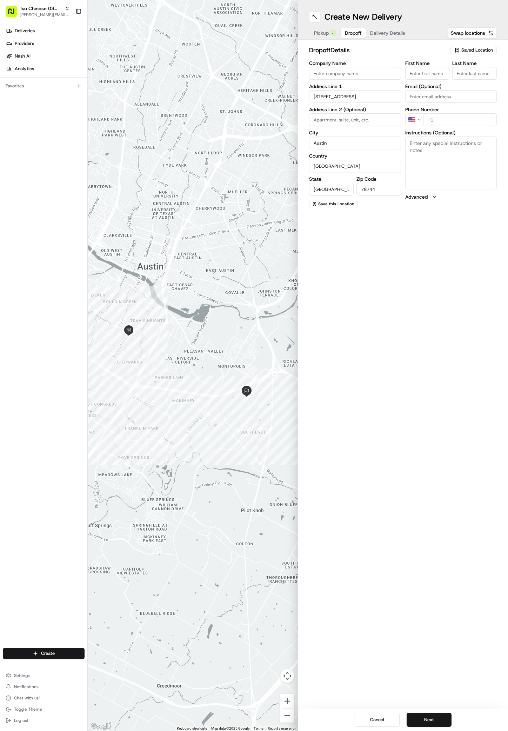
paste input "[PERSON_NAME]"
type input "[PERSON_NAME]"
type input "/"
type input "[PHONE_NUMBER]"
click at [443, 157] on textarea "Instructions (Optional)" at bounding box center [451, 162] width 92 height 53
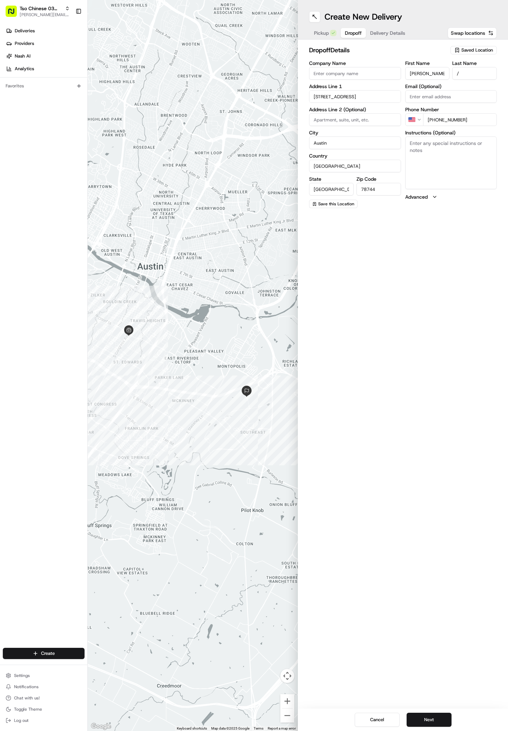
click at [443, 157] on textarea "Instructions (Optional)" at bounding box center [451, 162] width 92 height 53
paste textarea "Please ring red bell button at Gate, security will let you in. or call my cell …"
type textarea "Please ring red bell button at Gate, security will let you in. or call my cell …"
click at [427, 713] on button "Next" at bounding box center [429, 719] width 45 height 14
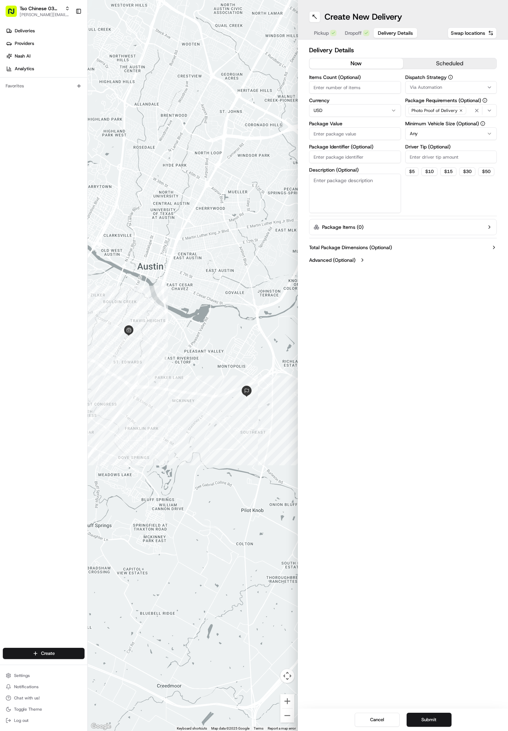
click at [425, 92] on button "Via Automation" at bounding box center [451, 87] width 92 height 13
click at [430, 125] on span "TsoCo Strategy" at bounding box center [460, 125] width 86 height 6
click at [426, 242] on html "Tso Chinese 03 TsoCo [PERSON_NAME][EMAIL_ADDRESS][DOMAIN_NAME] Toggle Sidebar D…" at bounding box center [254, 365] width 508 height 731
click at [426, 166] on div "Dispatch Strategy TsoCo Strategy Package Requirements (Optional) Photo Proof of…" at bounding box center [451, 144] width 92 height 138
click at [425, 156] on input "Driver Tip (Optional)" at bounding box center [451, 156] width 92 height 13
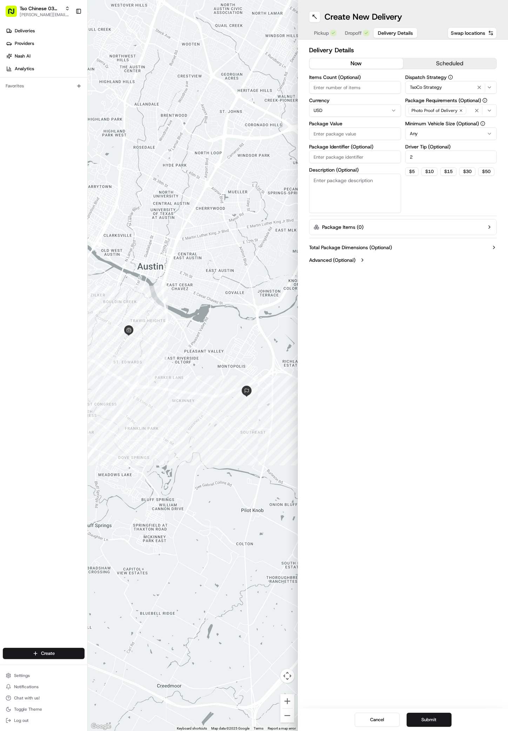
type input "2"
click at [313, 129] on input "Package Value" at bounding box center [355, 133] width 92 height 13
type input "73.99"
click at [351, 162] on input "Package Identifier (Optional)" at bounding box center [355, 156] width 92 height 13
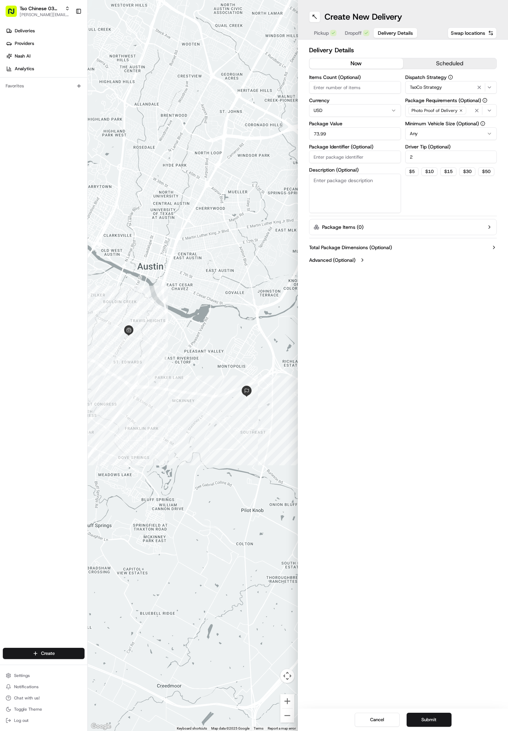
paste input "DTNLIW0"
type input "DTNLIW0"
click at [426, 720] on button "Submit" at bounding box center [429, 719] width 45 height 14
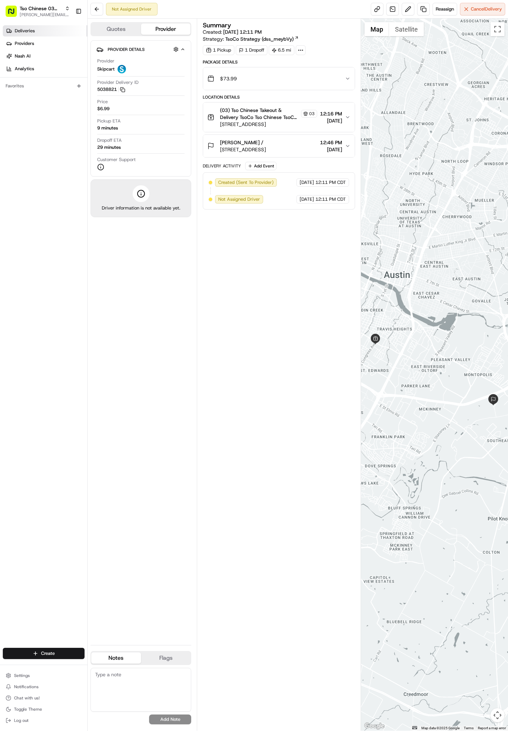
click at [23, 27] on link "Deliveries" at bounding box center [45, 30] width 85 height 11
